Goal: Task Accomplishment & Management: Complete application form

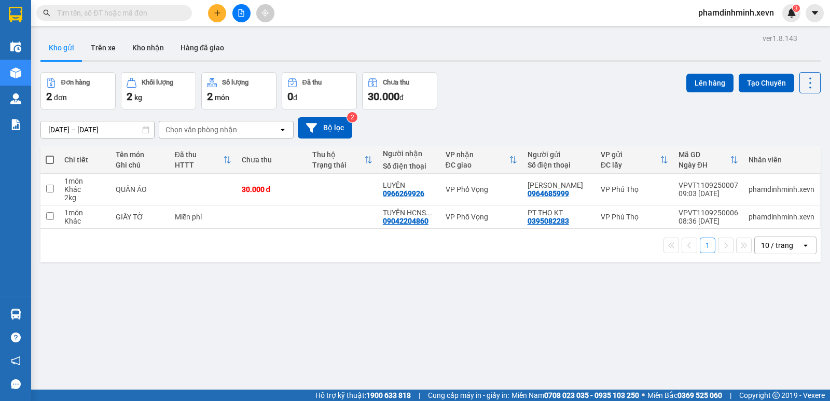
click at [217, 17] on button at bounding box center [217, 13] width 18 height 18
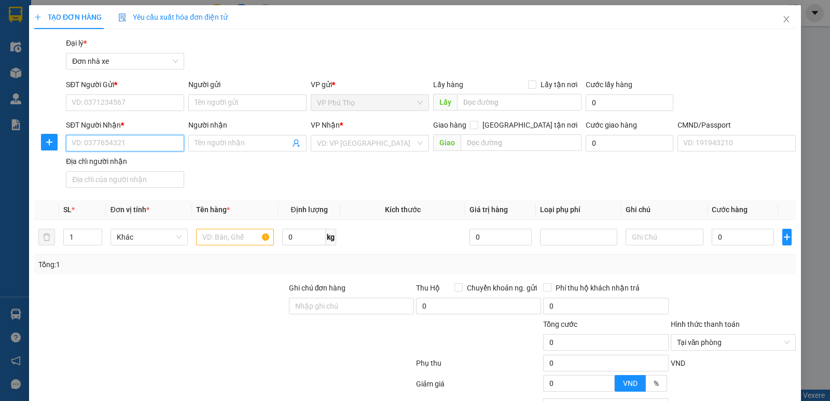
click at [133, 142] on input "SĐT Người Nhận *" at bounding box center [125, 143] width 118 height 17
paste input "0985909665"
type input "0985909665"
click at [133, 146] on input "0985909665" at bounding box center [125, 143] width 118 height 17
click at [141, 160] on div "0985909665 - [PERSON_NAME]" at bounding box center [124, 163] width 105 height 11
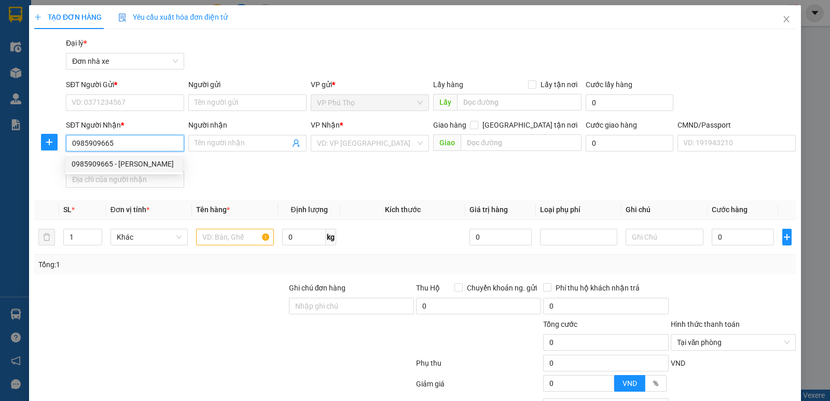
type input "[PERSON_NAME]"
type input "027074002294 [PERSON_NAME] 1974"
type input "0985909665"
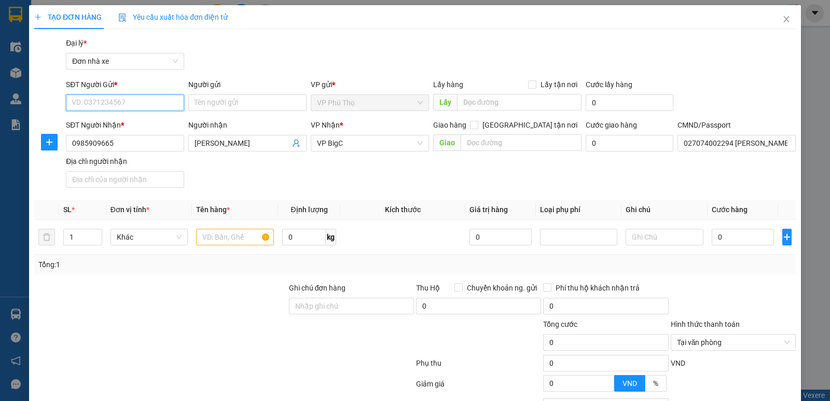
click at [127, 104] on input "SĐT Người Gửi *" at bounding box center [125, 102] width 118 height 17
click at [124, 124] on div "0914663005 - THỦY" at bounding box center [124, 123] width 105 height 11
type input "0914663005"
type input "THỦY"
click at [212, 235] on input "text" at bounding box center [235, 237] width 78 height 17
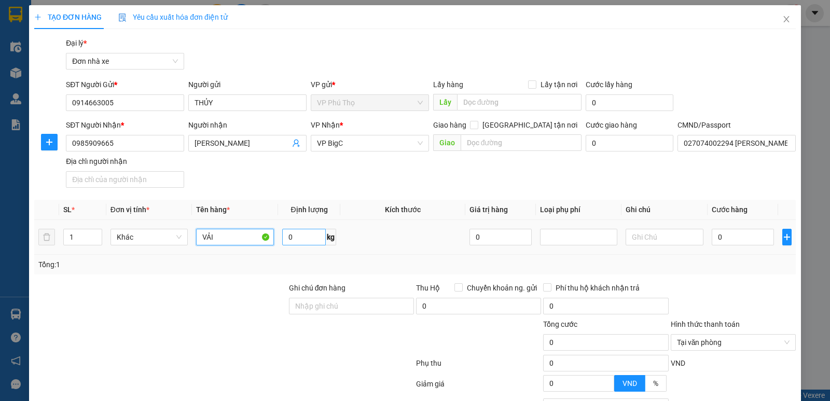
type input "VẢI"
click at [305, 241] on input "0" at bounding box center [304, 237] width 44 height 17
type input "2.5"
click at [745, 241] on input "0" at bounding box center [743, 237] width 62 height 17
type input "3"
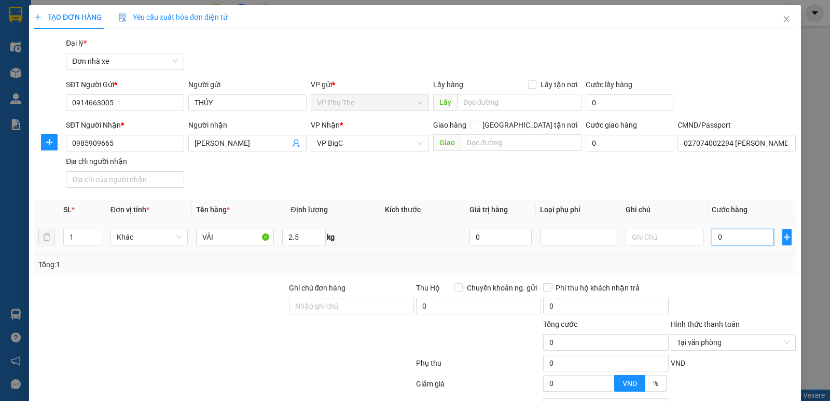
type input "3"
type input "30.000"
click at [739, 260] on div "Tổng: 1" at bounding box center [414, 264] width 753 height 11
type input "30.000"
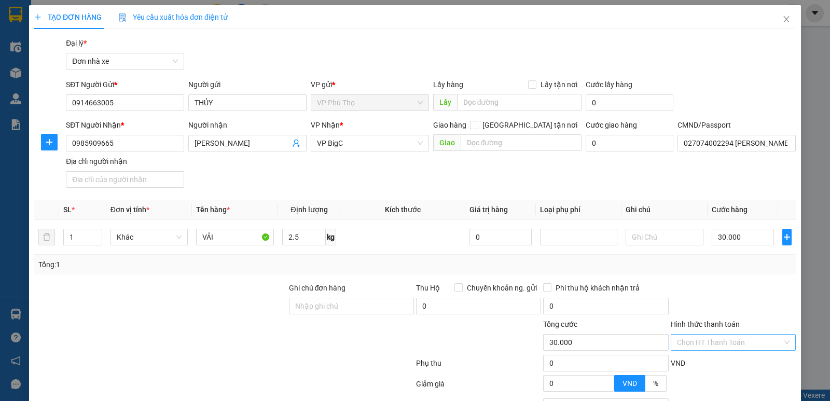
scroll to position [93, 0]
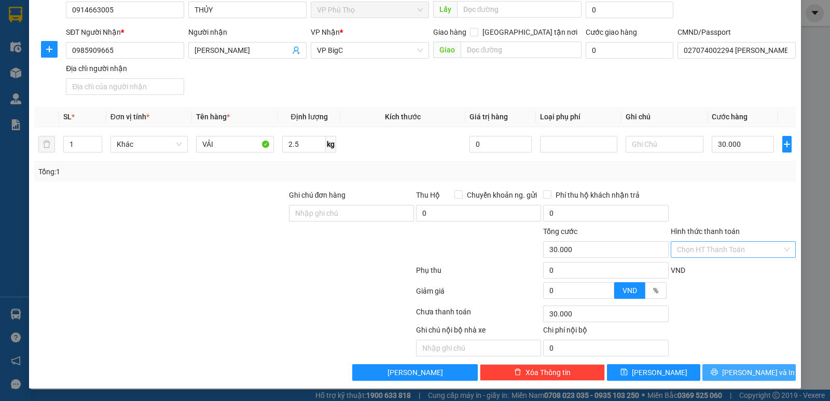
click at [718, 371] on icon "printer" at bounding box center [714, 371] width 7 height 7
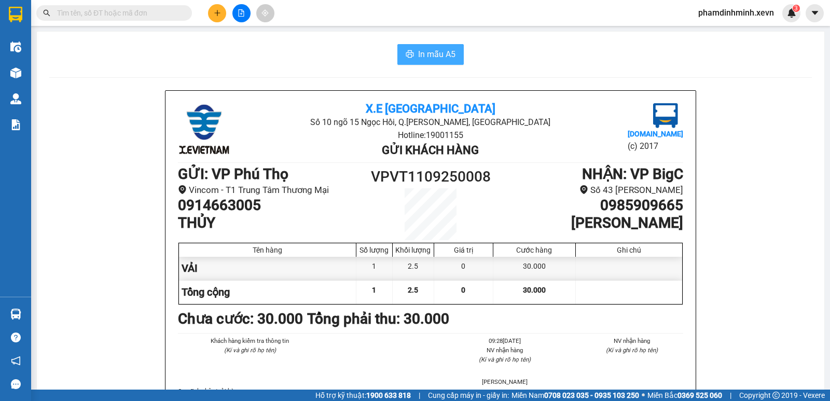
drag, startPoint x: 407, startPoint y: 52, endPoint x: 450, endPoint y: 53, distance: 43.1
click at [407, 52] on icon "printer" at bounding box center [410, 54] width 8 height 8
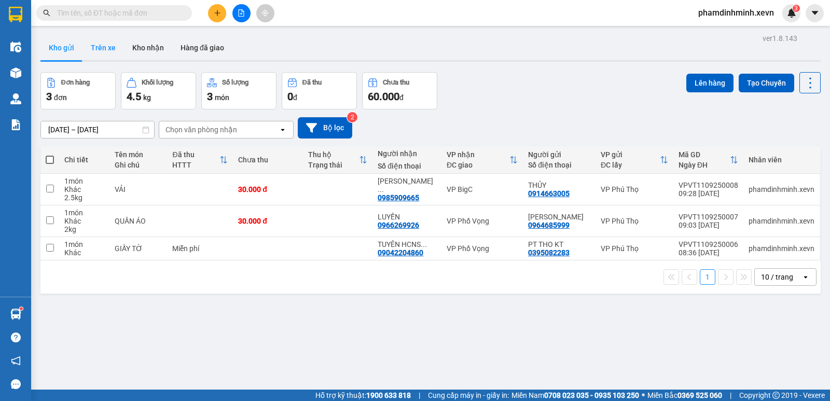
click at [105, 45] on button "Trên xe" at bounding box center [104, 47] width 42 height 25
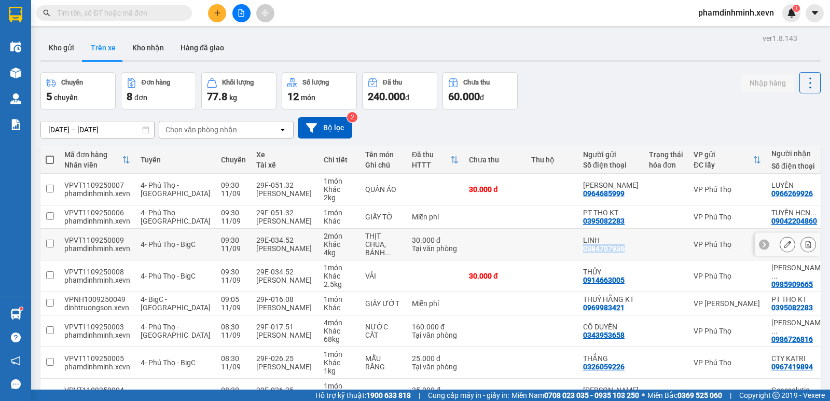
drag, startPoint x: 603, startPoint y: 257, endPoint x: 555, endPoint y: 257, distance: 48.8
click at [555, 257] on tr "VPVT1109250009 phamdinhminh.xevn 4- [GEOGRAPHIC_DATA] - BigC 09:30 [DATE] 29E-0…" at bounding box center [493, 245] width 907 height 32
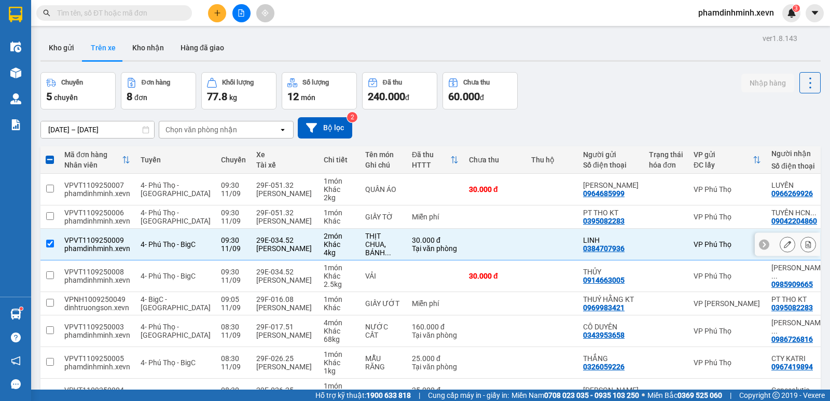
click at [487, 250] on td at bounding box center [495, 245] width 62 height 32
checkbox input "false"
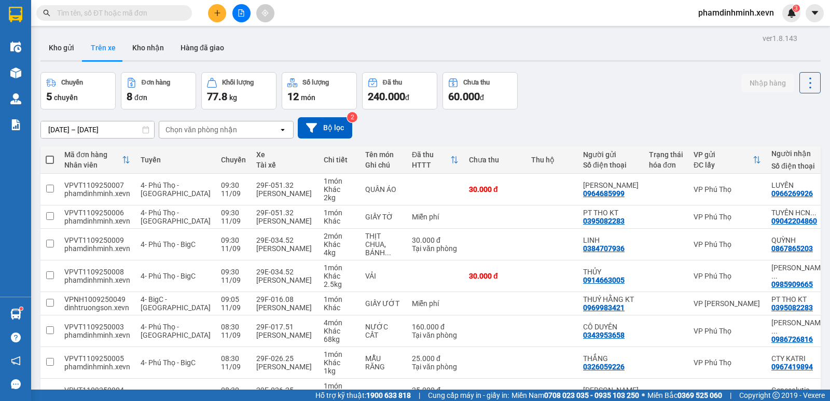
click at [601, 87] on div "Chuyến 5 chuyến Đơn hàng 8 đơn Khối lượng 77.8 kg Số lượng 12 món Đã thu 240.00…" at bounding box center [430, 90] width 780 height 37
click at [105, 13] on input "text" at bounding box center [118, 12] width 122 height 11
paste input "0378928828"
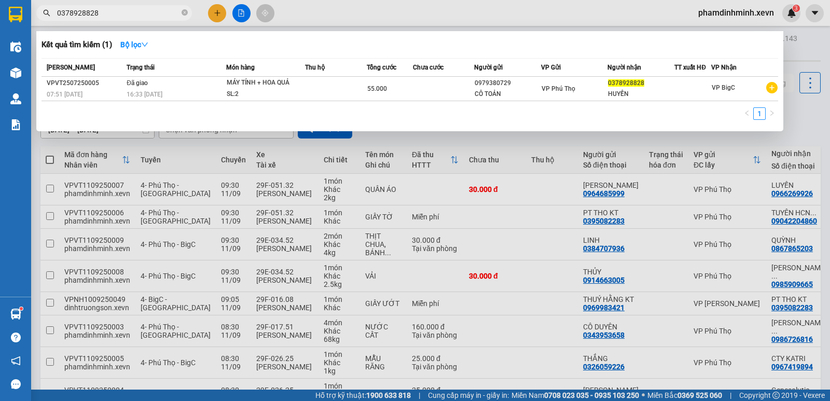
type input "0378928828"
